Goal: Information Seeking & Learning: Learn about a topic

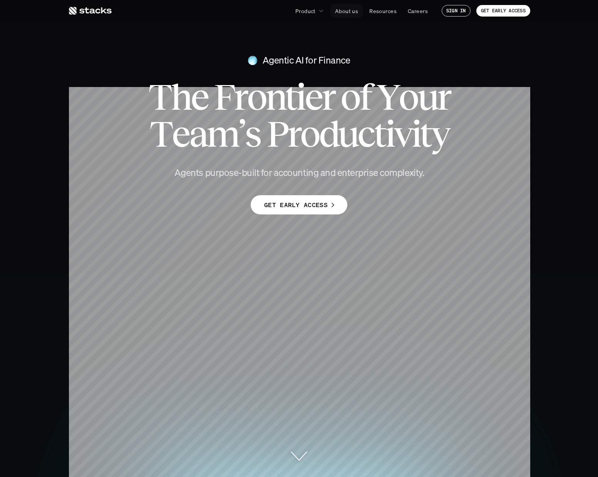
click at [342, 7] on p "About us" at bounding box center [346, 11] width 23 height 8
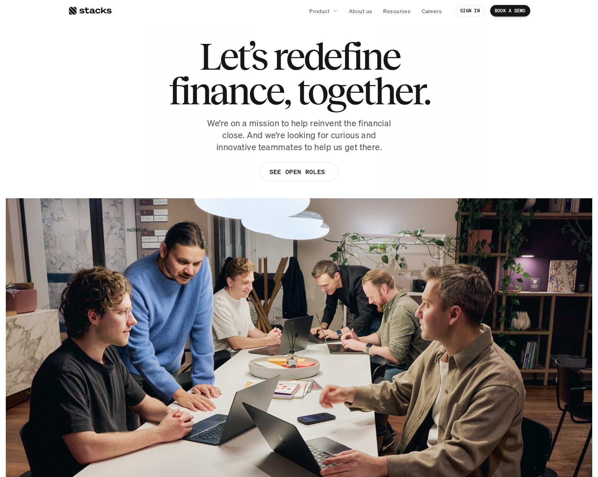
scroll to position [57, 0]
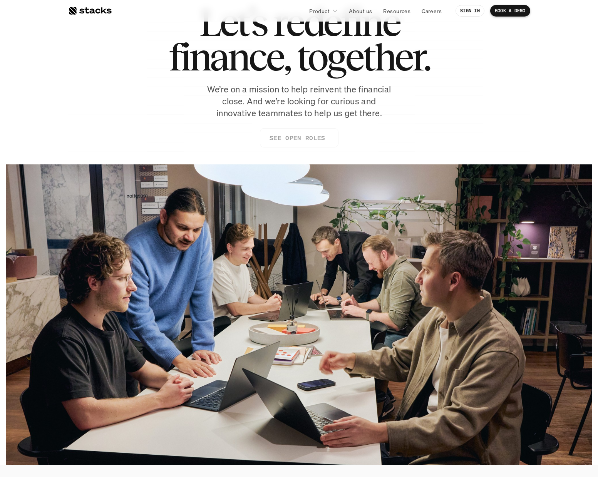
click at [285, 135] on p "SEE OPEN ROLES" at bounding box center [296, 137] width 55 height 11
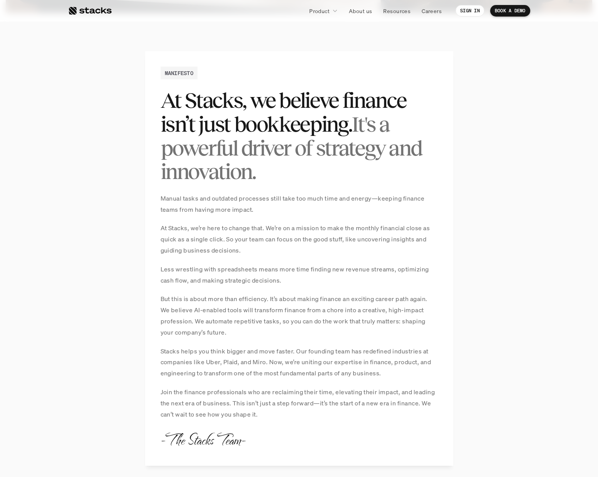
scroll to position [0, 0]
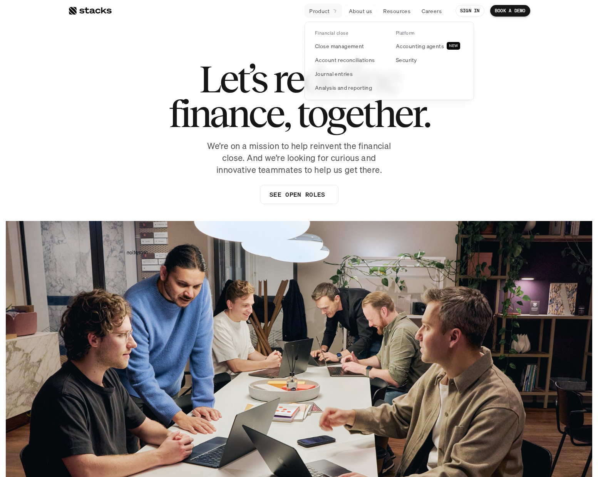
click at [334, 10] on icon at bounding box center [334, 10] width 7 height 7
click at [413, 46] on p "Accounting agents" at bounding box center [420, 46] width 48 height 8
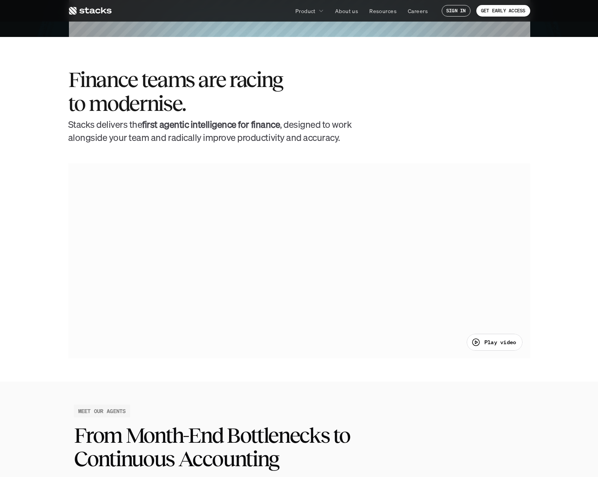
scroll to position [440, 0]
click at [483, 337] on div "Play video" at bounding box center [493, 341] width 45 height 9
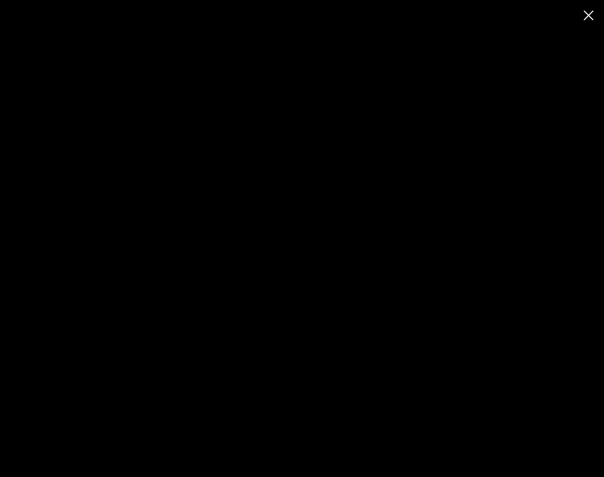
click at [408, 60] on div at bounding box center [302, 238] width 604 height 477
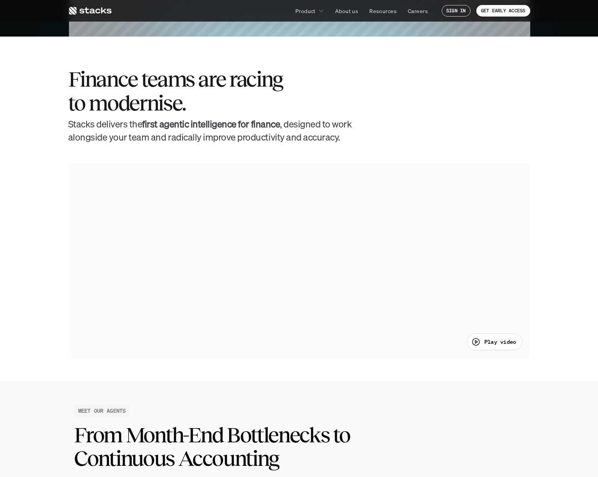
click at [497, 343] on p "Play video" at bounding box center [500, 342] width 32 height 8
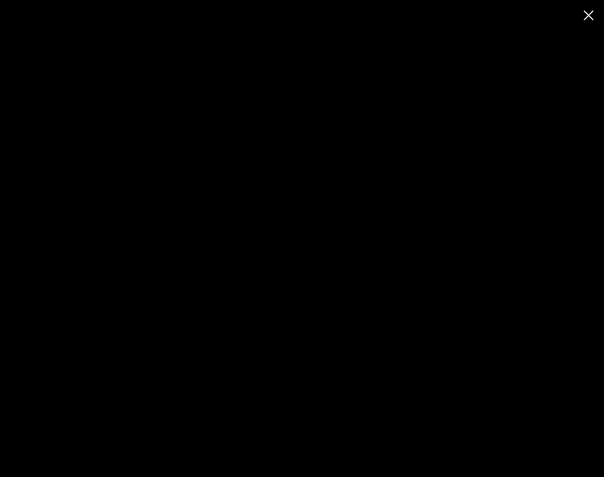
click at [468, 72] on div at bounding box center [302, 238] width 604 height 477
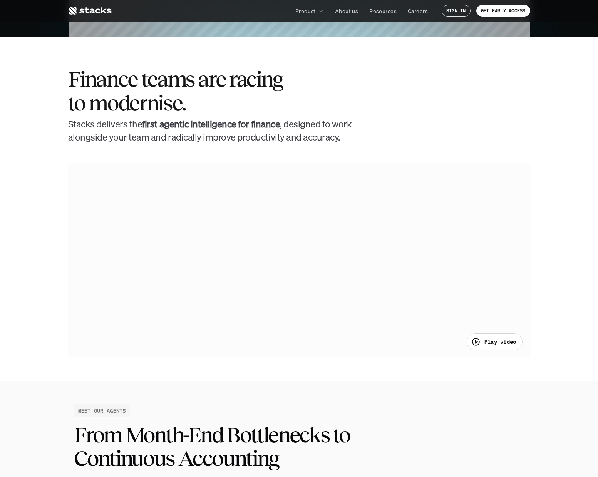
click at [490, 346] on div "Play video" at bounding box center [493, 341] width 45 height 9
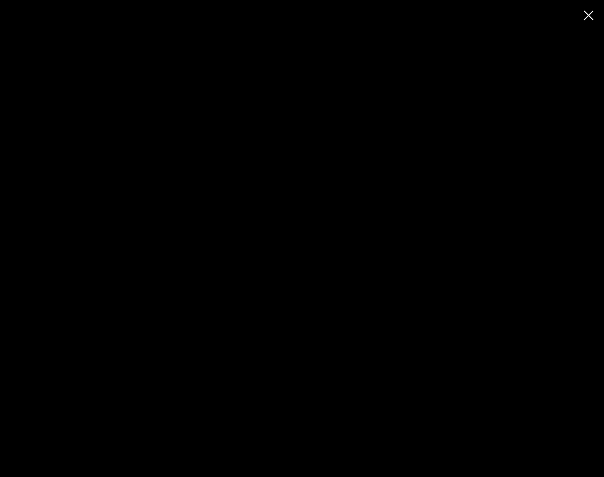
click at [586, 13] on div at bounding box center [302, 238] width 604 height 477
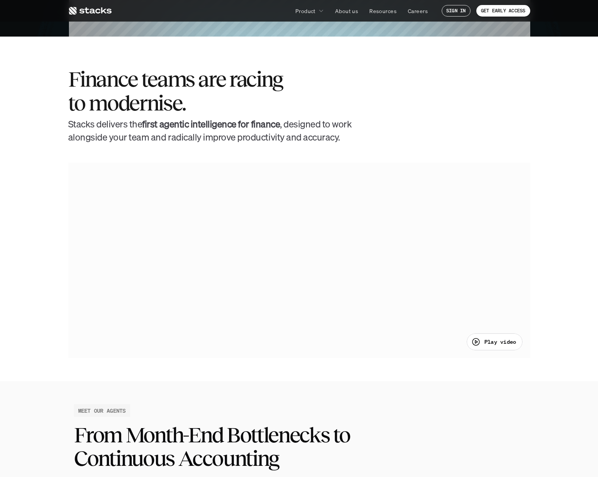
scroll to position [0, 0]
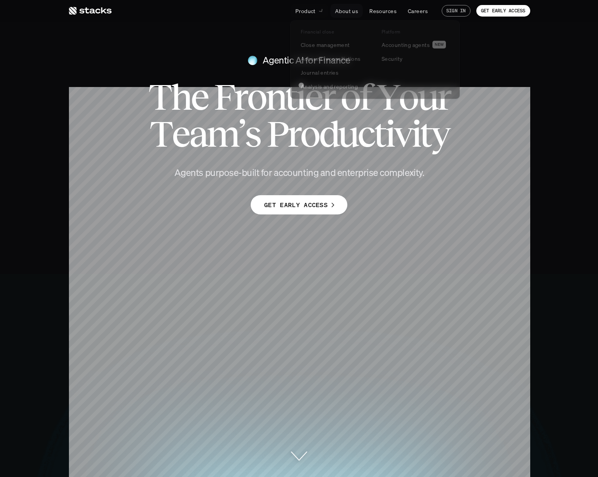
click at [312, 8] on p "Product" at bounding box center [305, 11] width 20 height 8
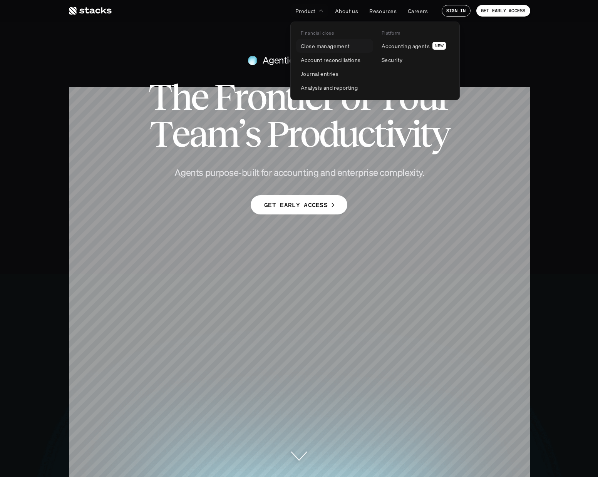
click at [319, 45] on p "Close management" at bounding box center [325, 46] width 49 height 8
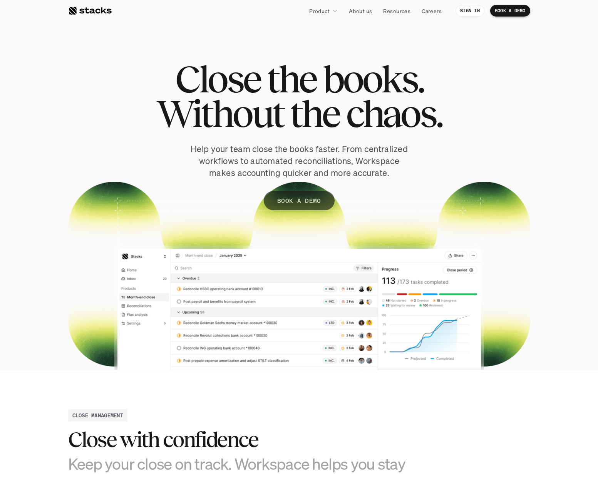
click at [281, 275] on div at bounding box center [299, 200] width 462 height 339
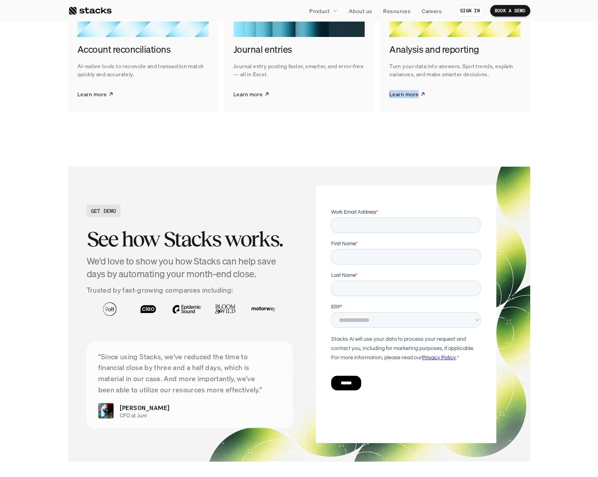
scroll to position [1335, 0]
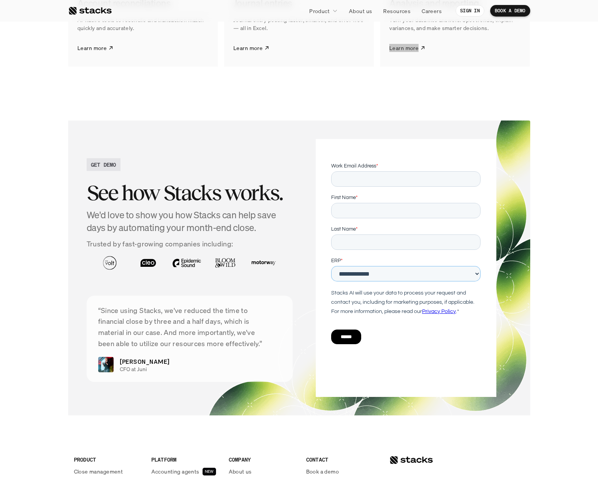
click at [358, 270] on select "**********" at bounding box center [405, 273] width 149 height 15
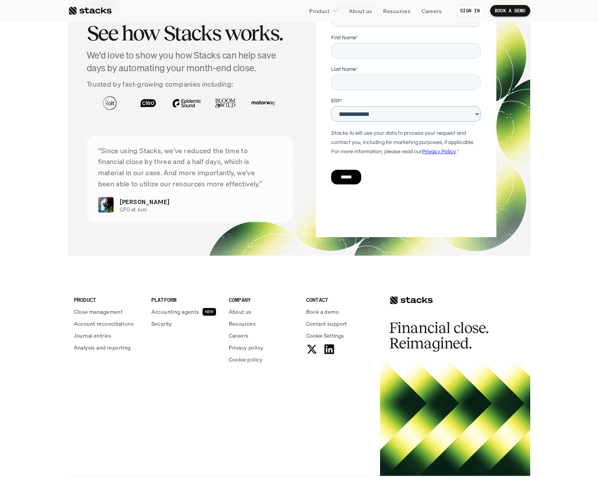
scroll to position [1536, 0]
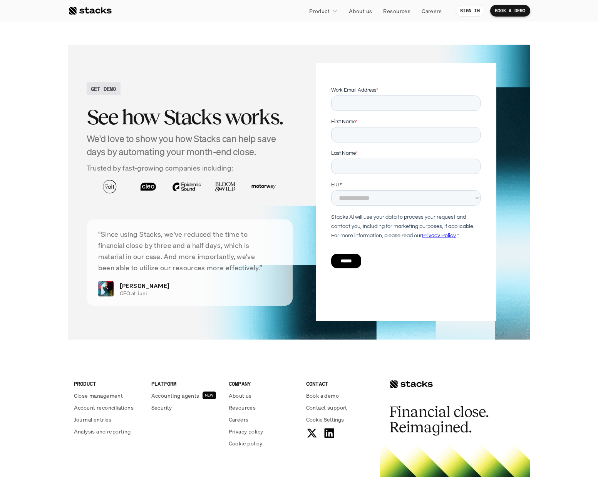
scroll to position [1760, 0]
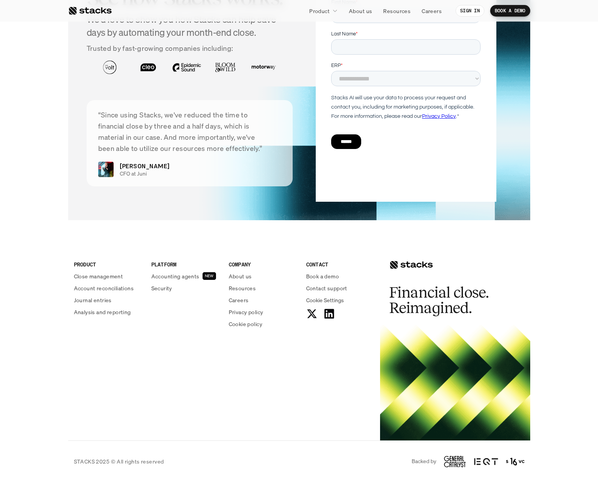
scroll to position [1466, 0]
